Goal: Task Accomplishment & Management: Use online tool/utility

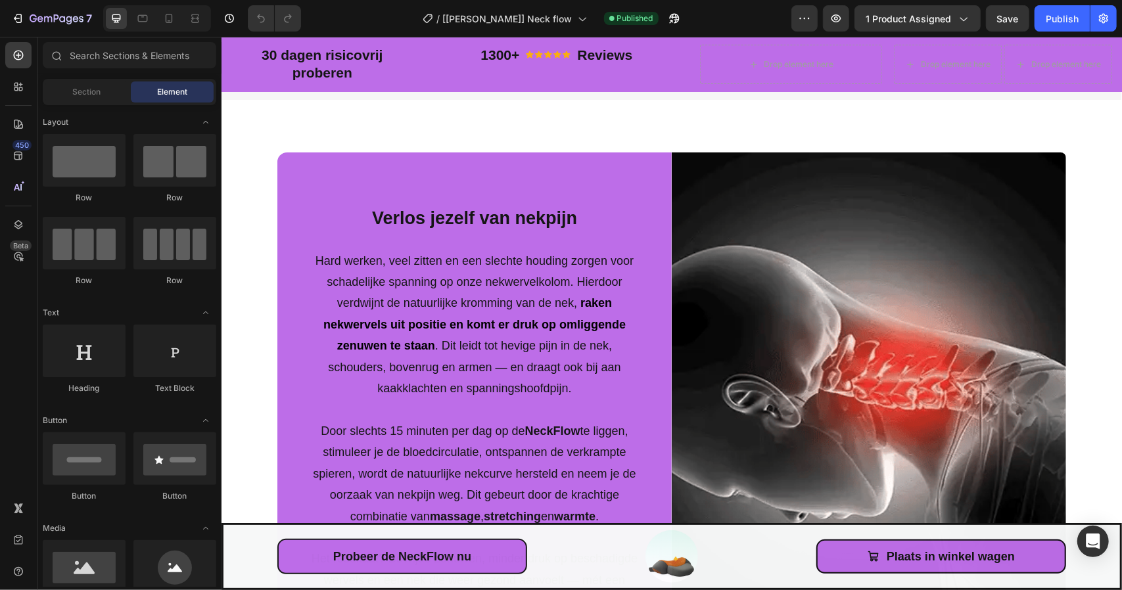
scroll to position [2103, 0]
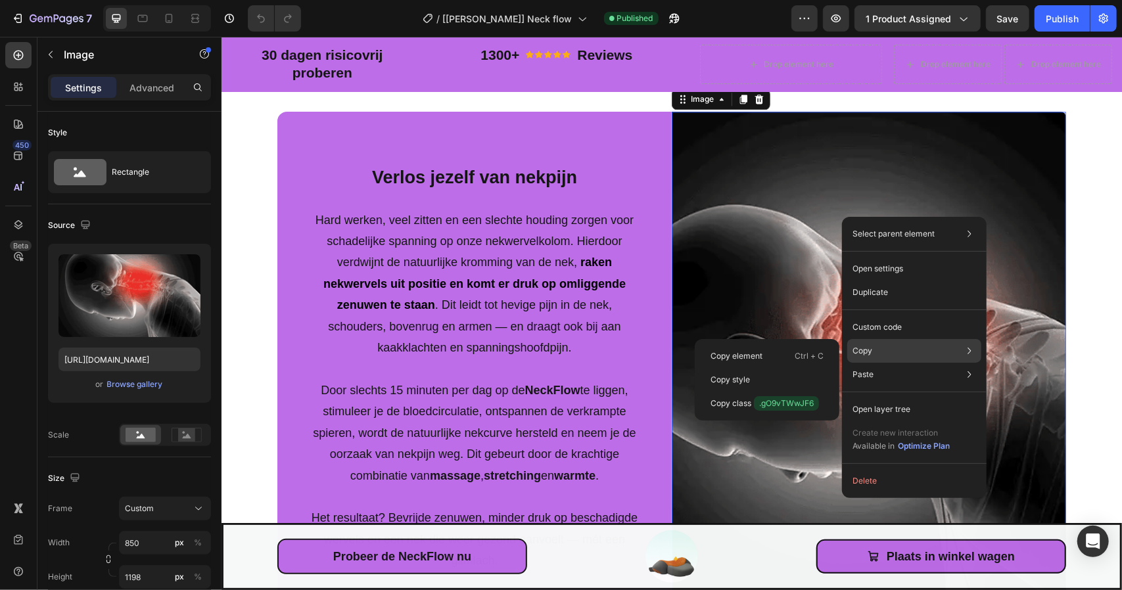
click at [879, 344] on div "Copy Copy element Ctrl + C Copy style Copy class .gO9vTWwJF6" at bounding box center [914, 351] width 134 height 24
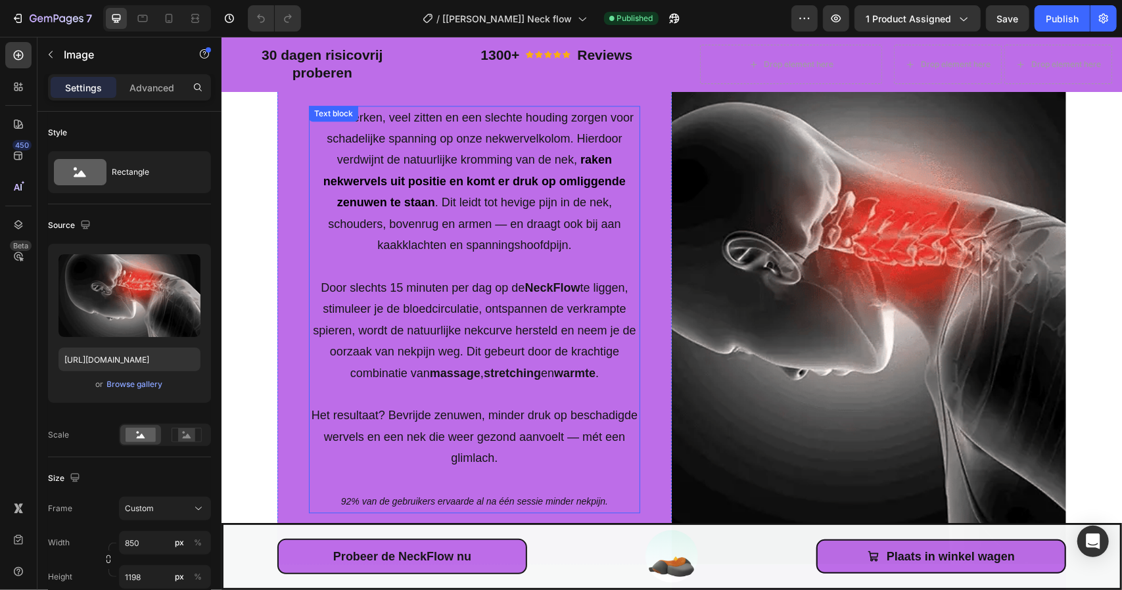
scroll to position [2169, 0]
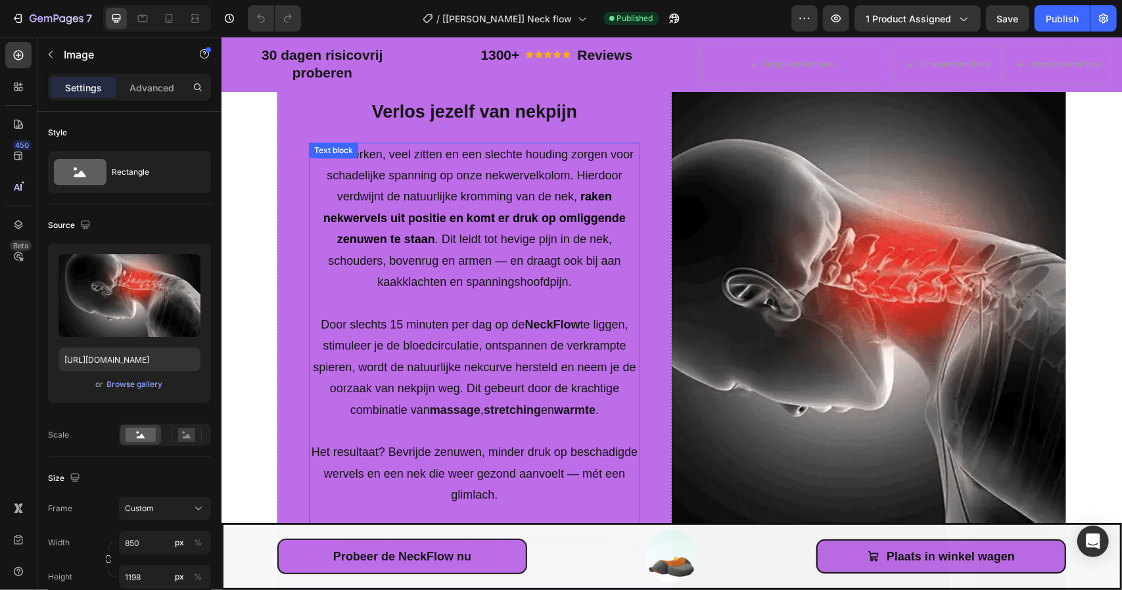
click at [313, 160] on p "Hard werken, veel zitten en een slechte houding zorgen voor schadelijke spannin…" at bounding box center [474, 217] width 329 height 149
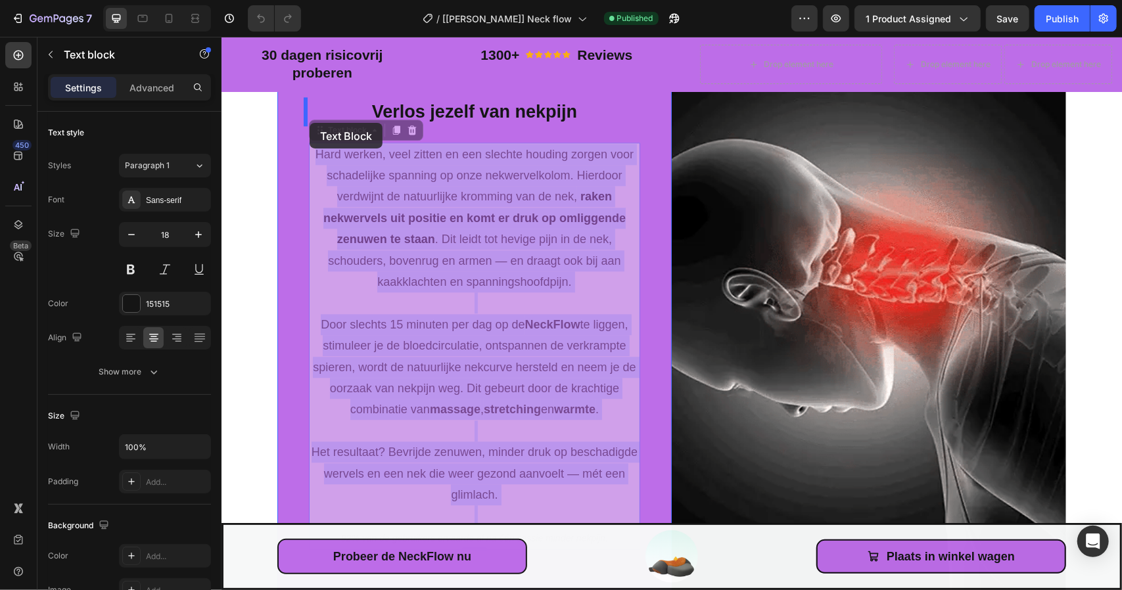
drag, startPoint x: 312, startPoint y: 152, endPoint x: 309, endPoint y: 122, distance: 29.7
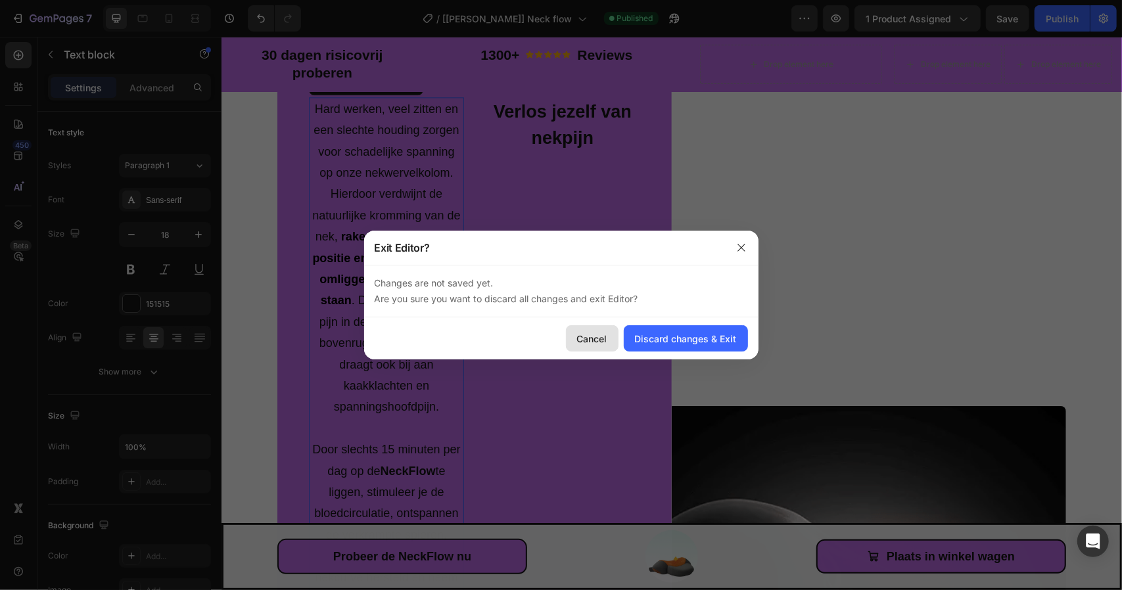
click at [605, 341] on div "Cancel" at bounding box center [592, 339] width 30 height 14
click at [659, 338] on div "Discard changes & Exit" at bounding box center [686, 339] width 102 height 14
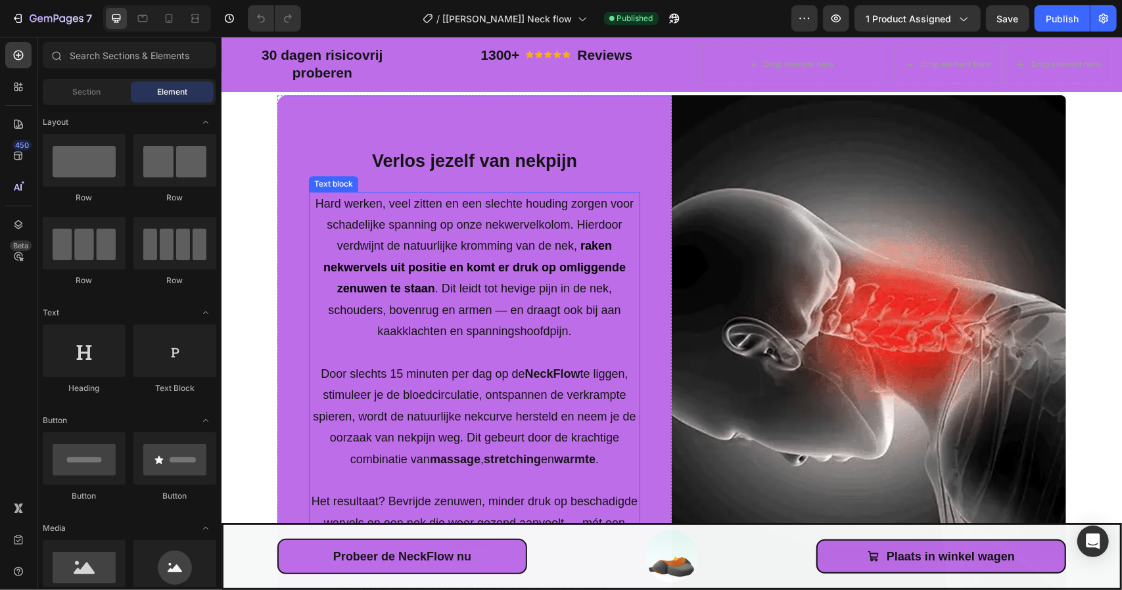
scroll to position [1972, 0]
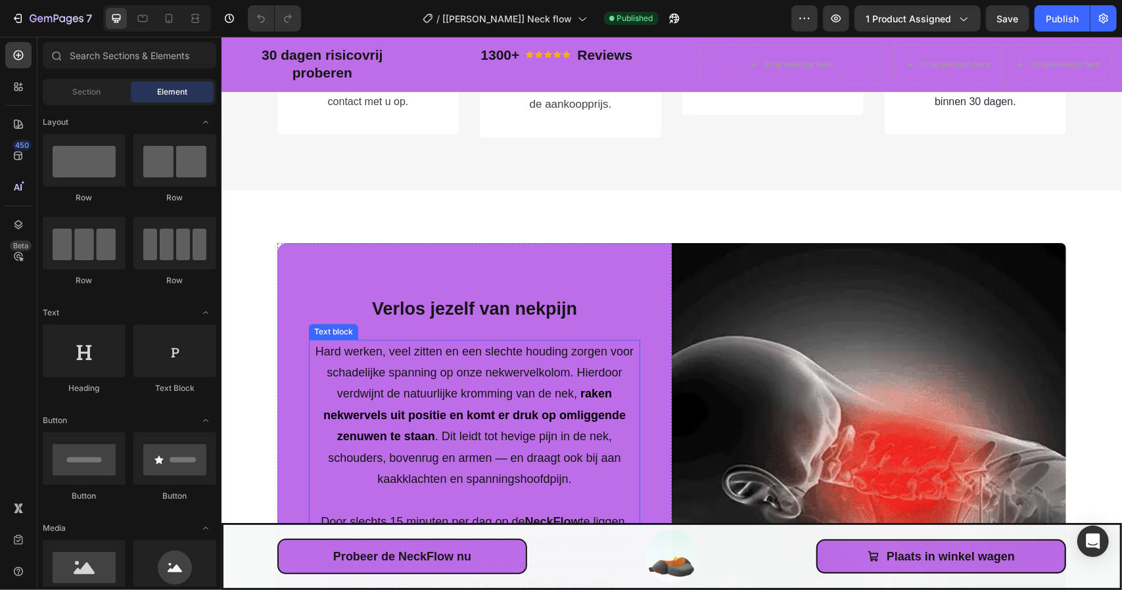
click at [319, 401] on p "Hard werken, veel zitten en een slechte houding zorgen voor schadelijke spannin…" at bounding box center [474, 414] width 329 height 149
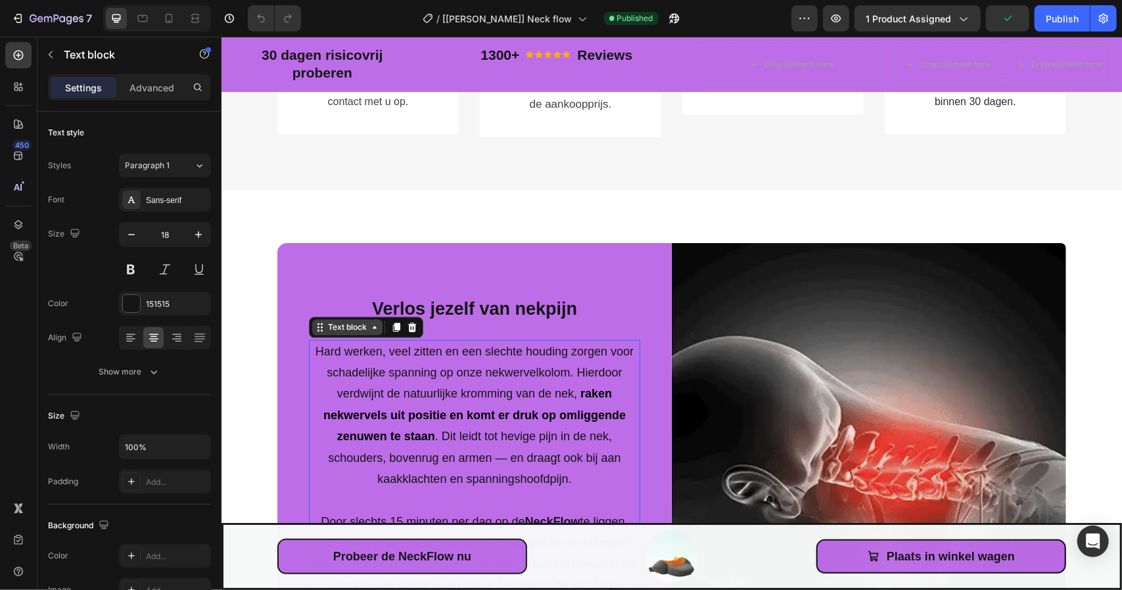
click at [318, 333] on div "Text block" at bounding box center [347, 327] width 70 height 16
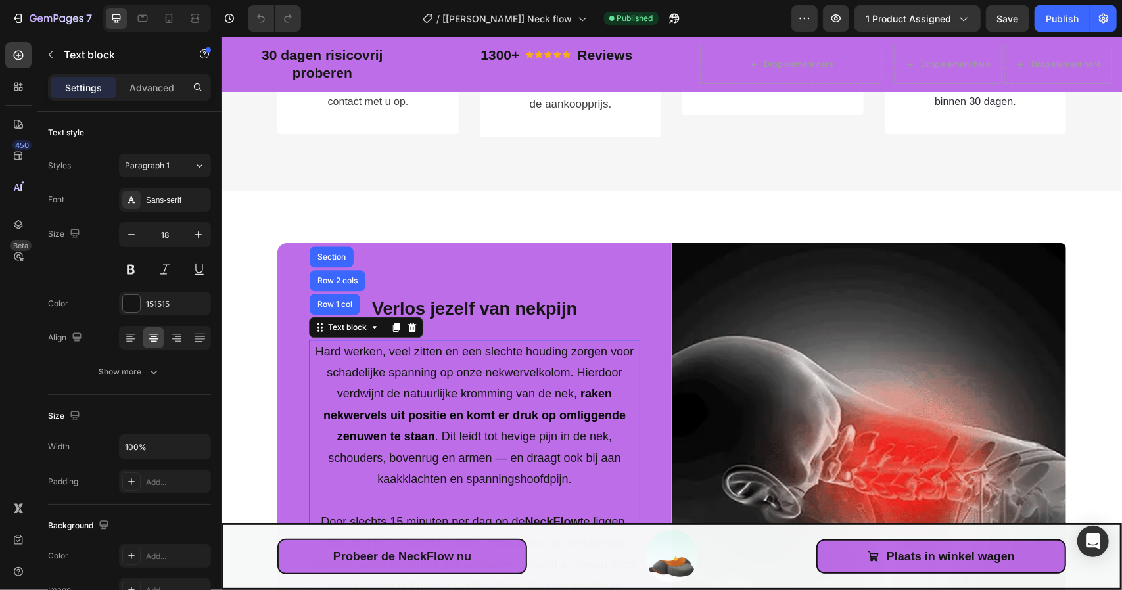
click at [310, 349] on p "Hard werken, veel zitten en een slechte houding zorgen voor schadelijke spannin…" at bounding box center [474, 414] width 329 height 149
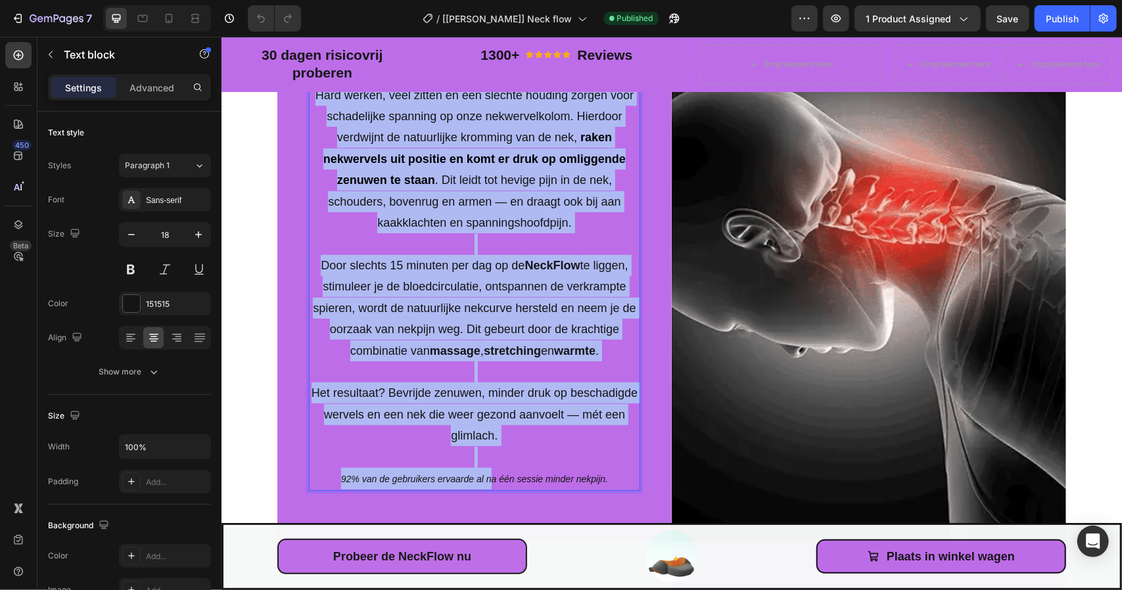
scroll to position [2234, 0]
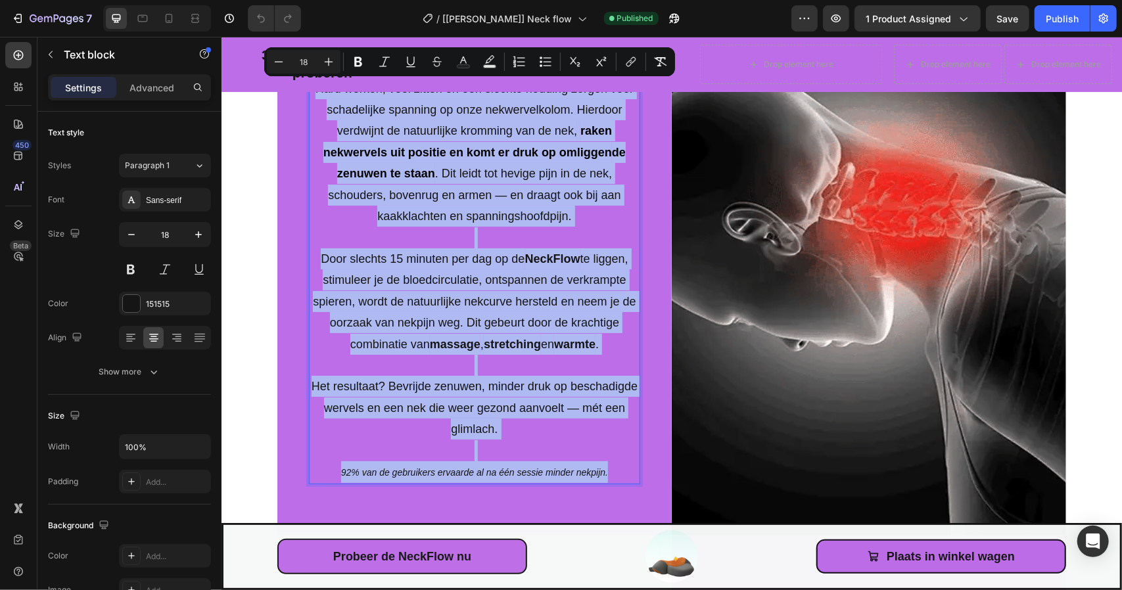
drag, startPoint x: 310, startPoint y: 349, endPoint x: 619, endPoint y: 469, distance: 331.5
click at [619, 469] on div "Hard werken, veel zitten en een slechte houding zorgen voor schadelijke spannin…" at bounding box center [473, 280] width 331 height 408
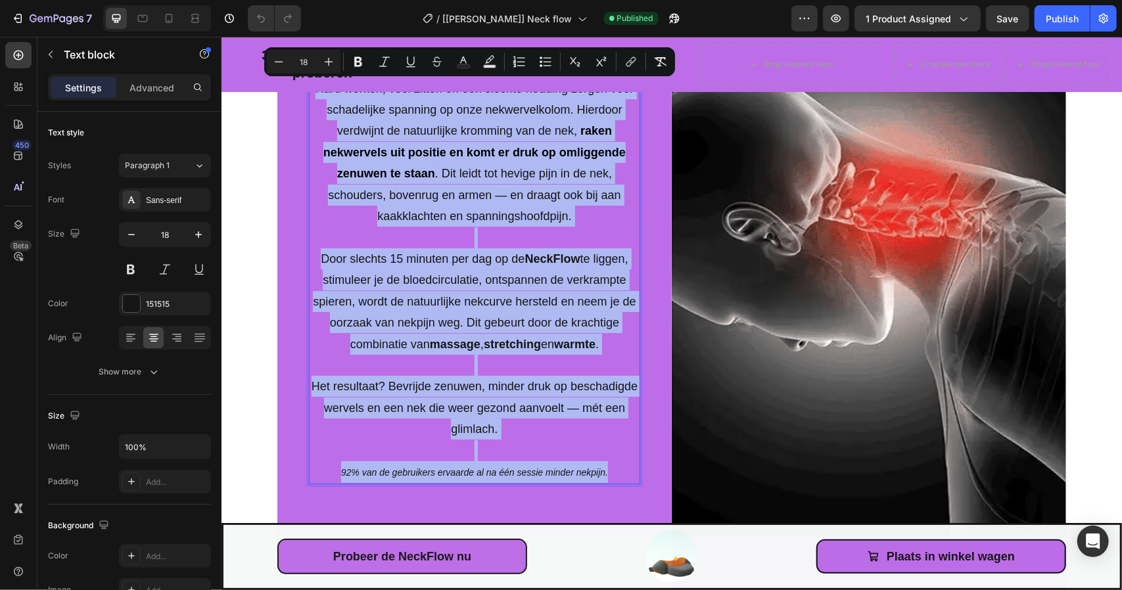
copy div "Hard werken, veel zitten en een slechte houding zorgen voor schadelijke spannin…"
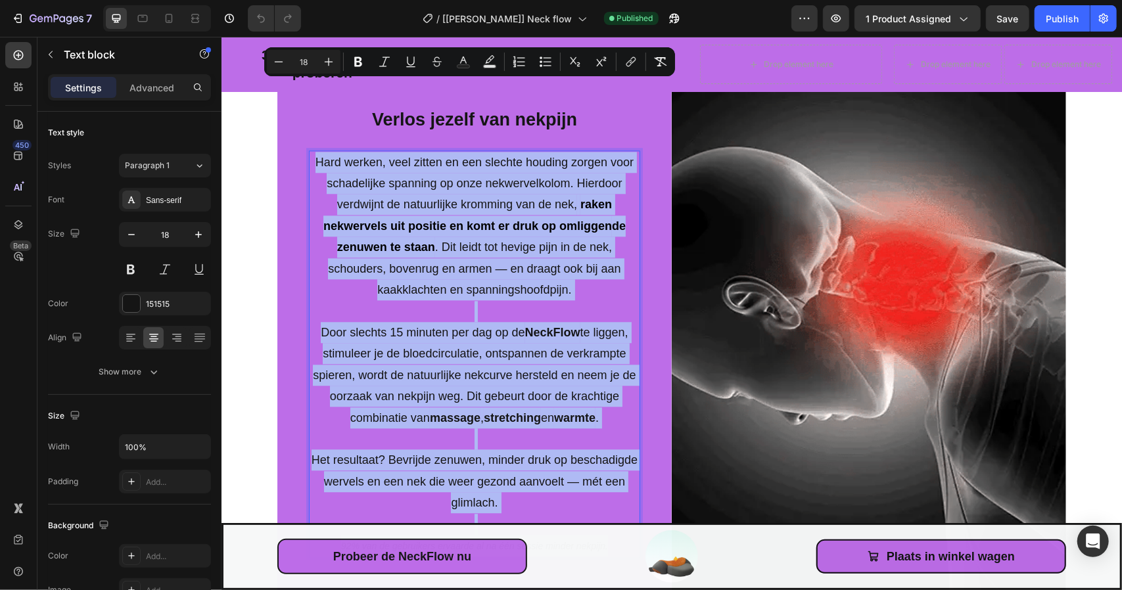
scroll to position [2037, 0]
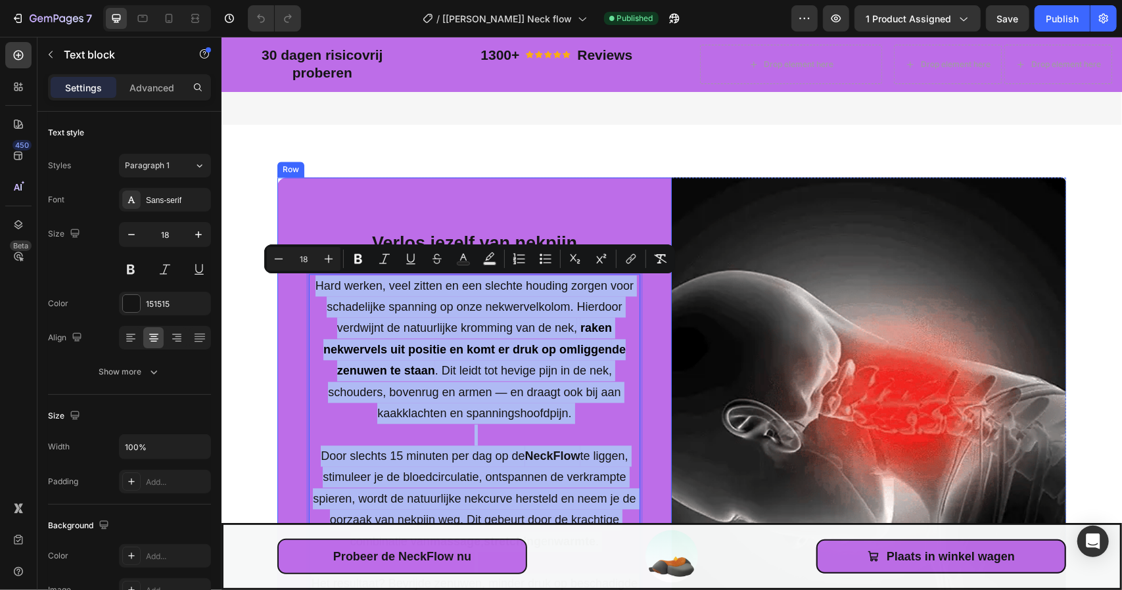
click at [505, 222] on div "Verlos jezelf van nekpijn Text block Hard werken, veel zitten en een slechte ho…" at bounding box center [474, 454] width 394 height 555
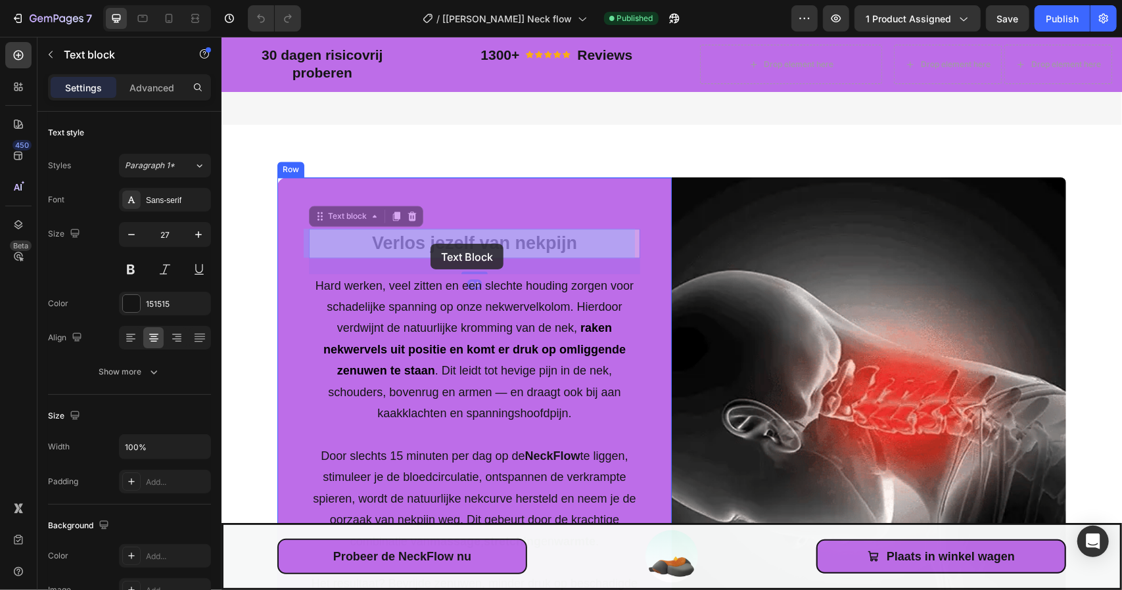
drag, startPoint x: 371, startPoint y: 239, endPoint x: 359, endPoint y: 239, distance: 11.8
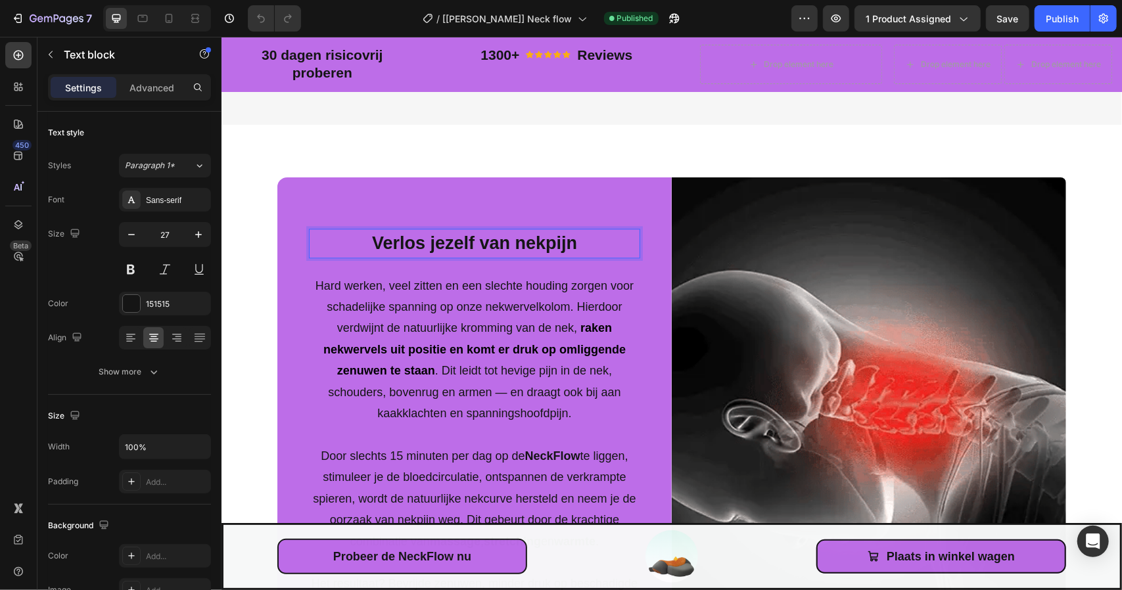
click at [431, 245] on p "Verlos jezelf van nekpijn" at bounding box center [474, 242] width 329 height 27
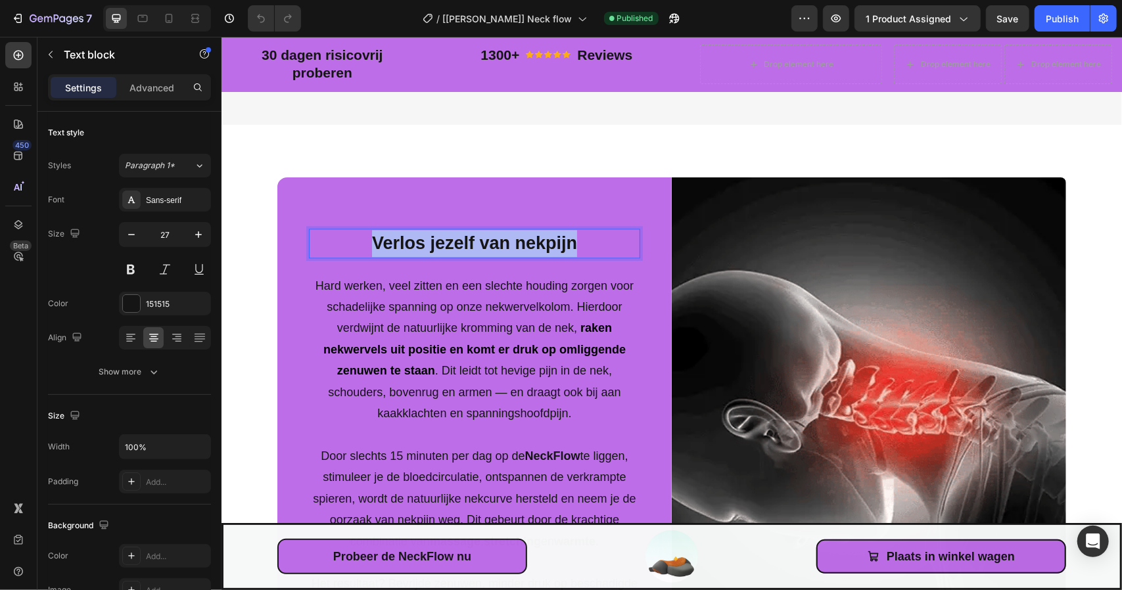
drag, startPoint x: 582, startPoint y: 247, endPoint x: 357, endPoint y: 246, distance: 224.8
click at [358, 246] on p "Verlos jezelf van nekpijn" at bounding box center [474, 242] width 329 height 27
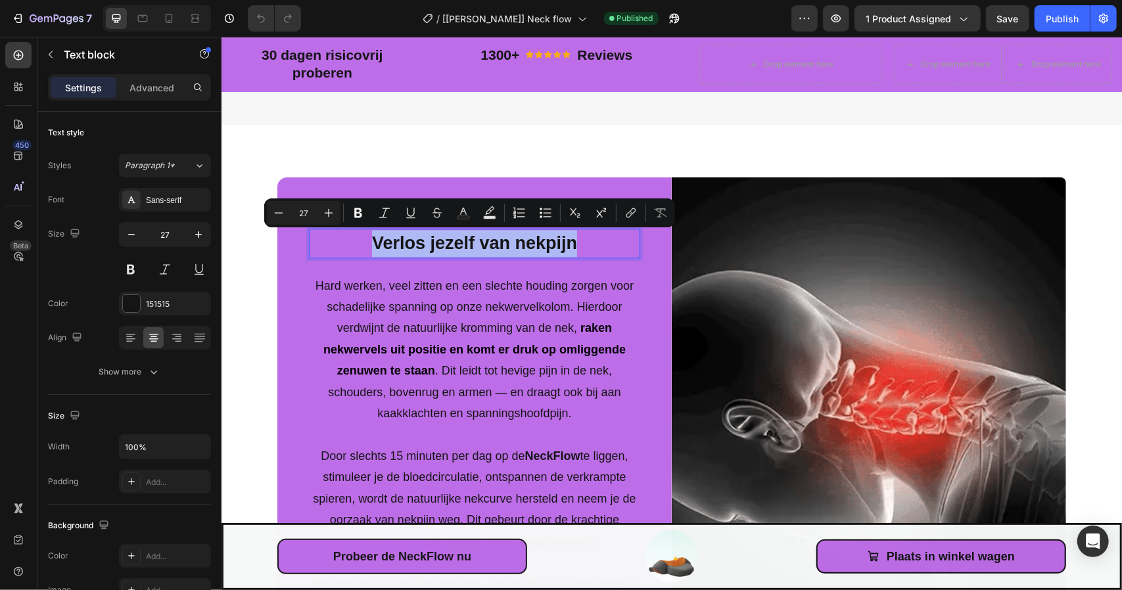
copy p "Verlos jezelf van nekpijn"
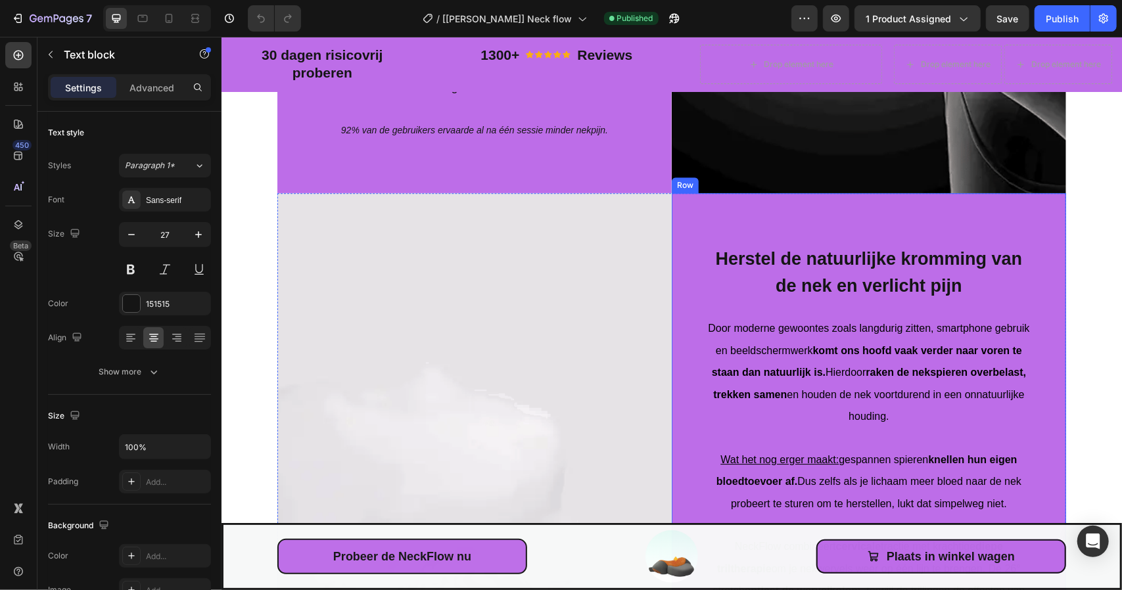
scroll to position [2629, 0]
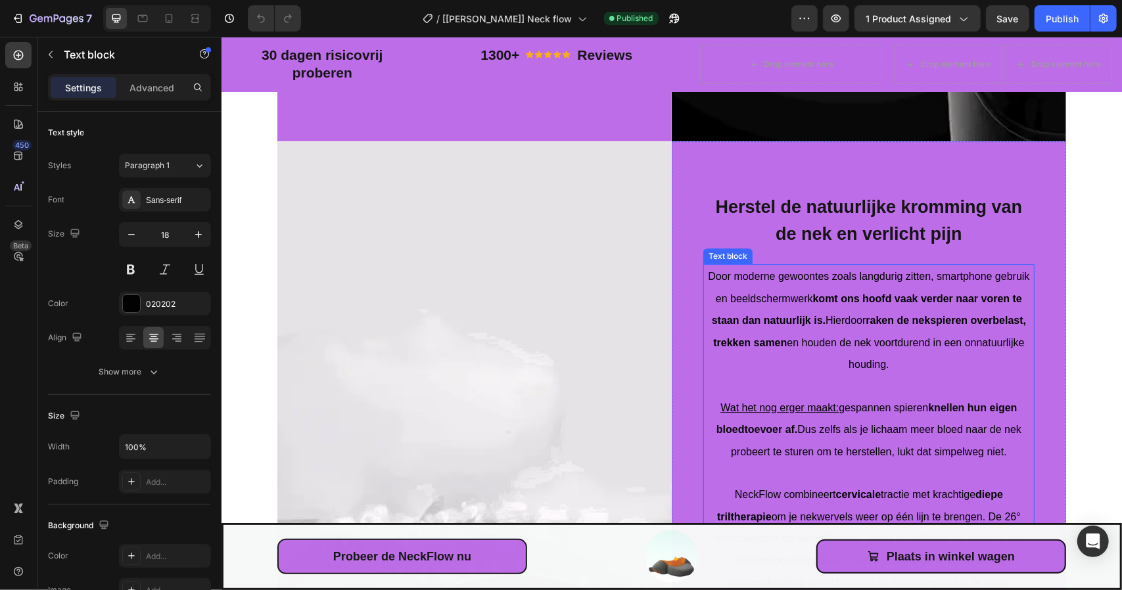
click at [814, 356] on p "Door moderne gewoontes zoals langdurig zitten, smartphone gebruik en beeldscher…" at bounding box center [868, 320] width 329 height 110
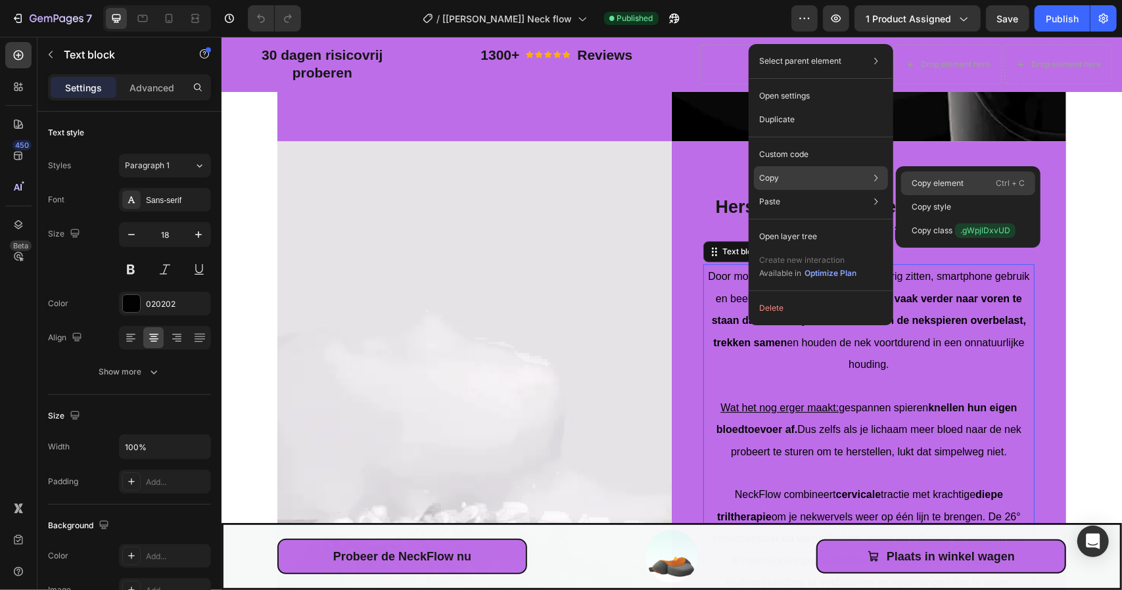
click at [923, 195] on div "Copy element Ctrl + C" at bounding box center [968, 207] width 134 height 24
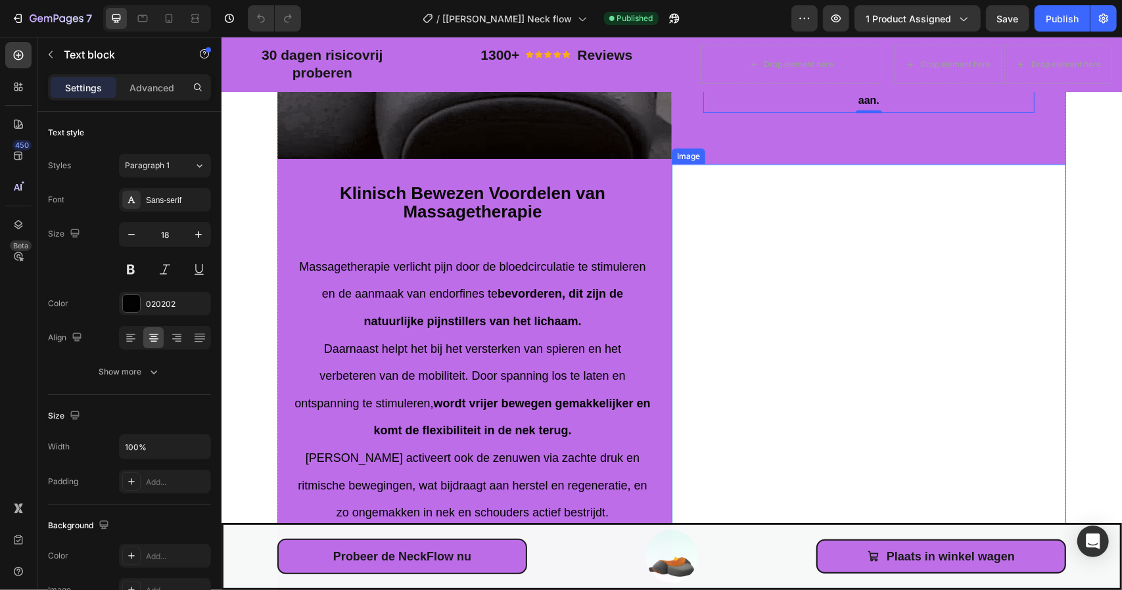
scroll to position [3220, 0]
